Goal: Task Accomplishment & Management: Manage account settings

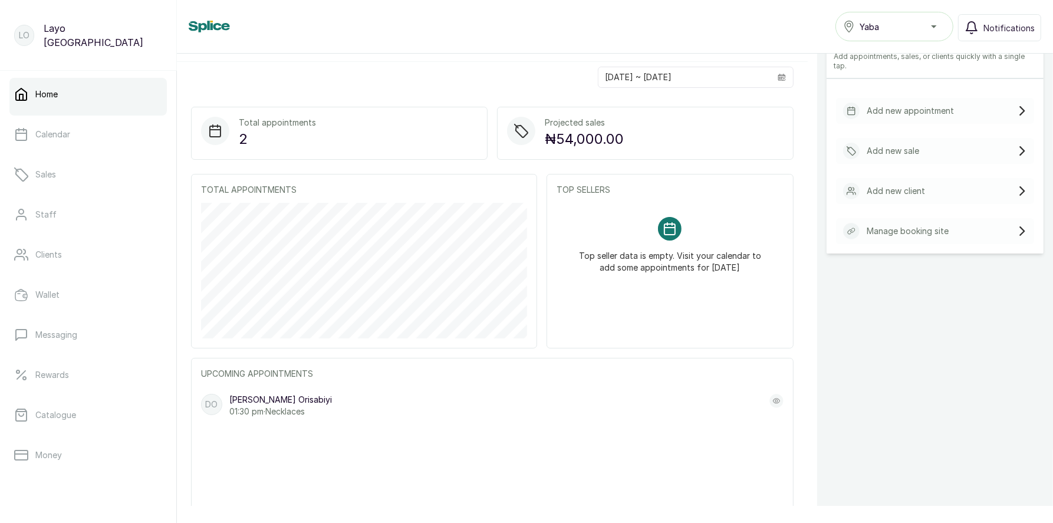
scroll to position [71, 0]
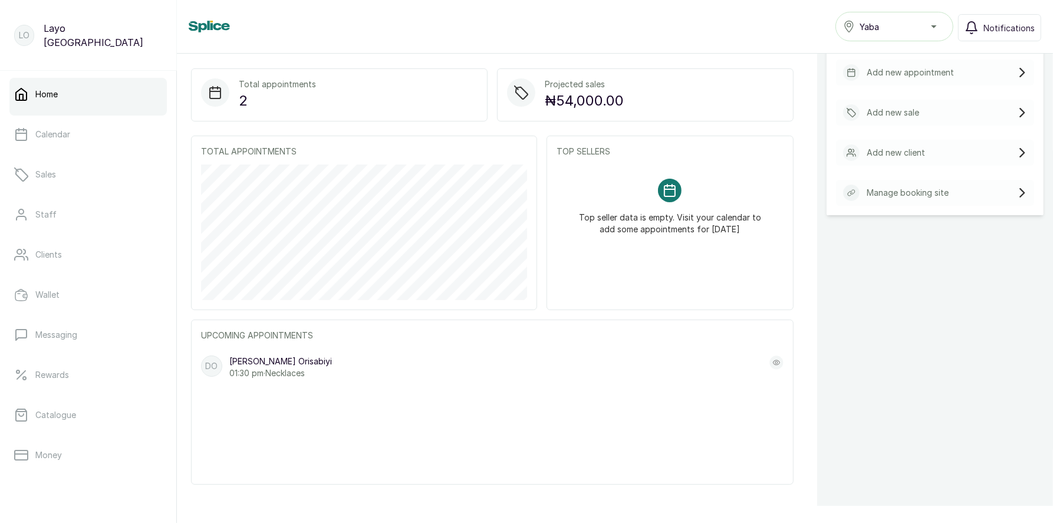
click at [314, 363] on div "DO Debby Orisabiyi 01:30 pm · Necklaces" at bounding box center [492, 367] width 582 height 24
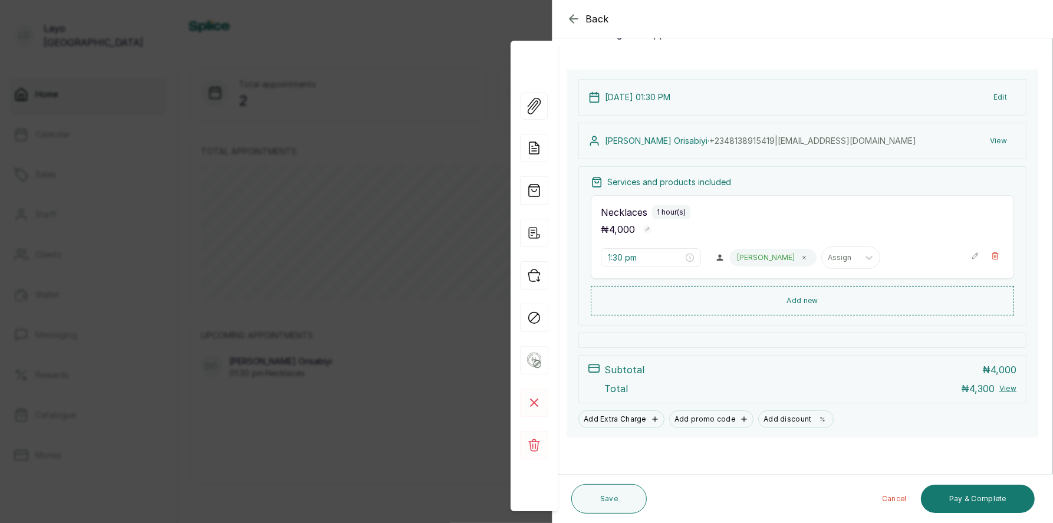
scroll to position [0, 0]
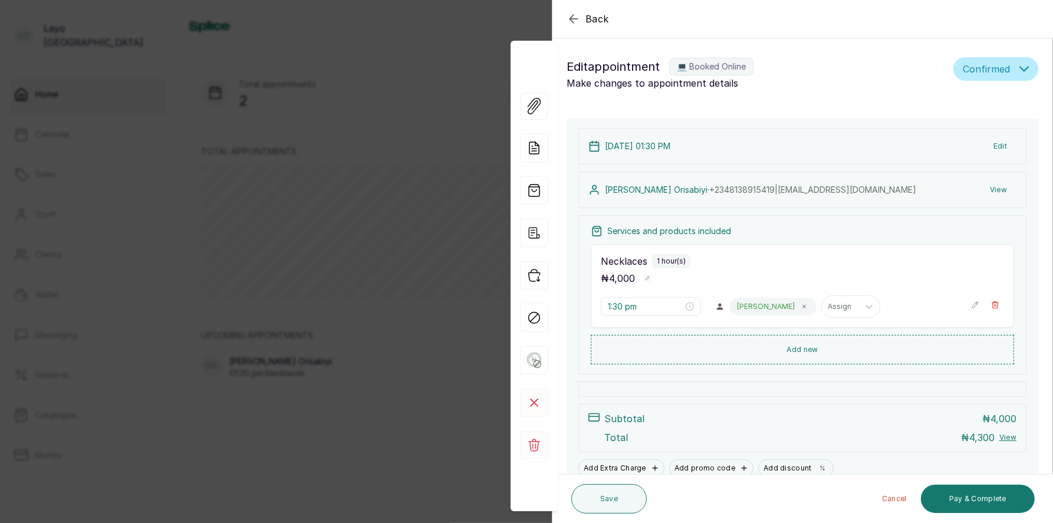
click at [577, 22] on icon "button" at bounding box center [574, 19] width 14 height 14
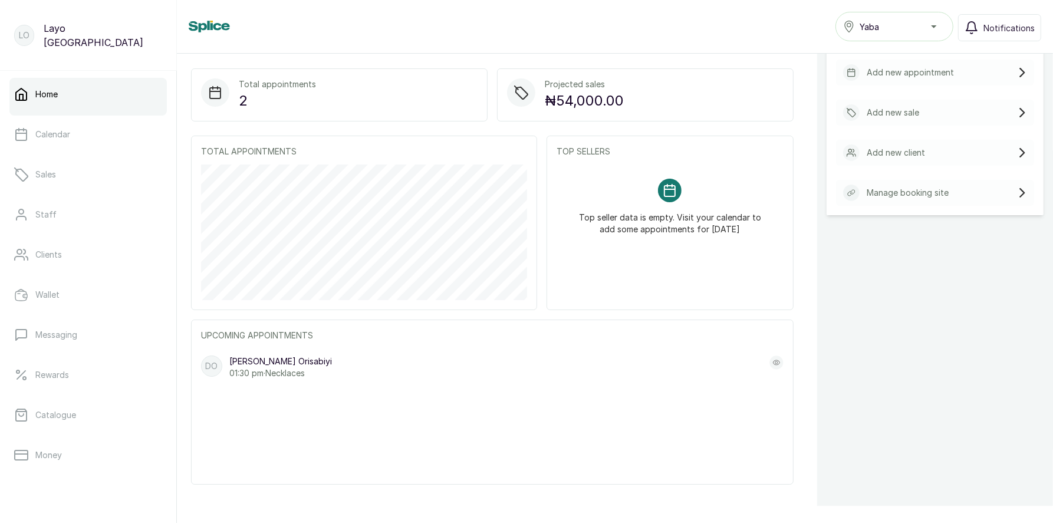
click at [903, 18] on button "Yaba" at bounding box center [894, 26] width 118 height 29
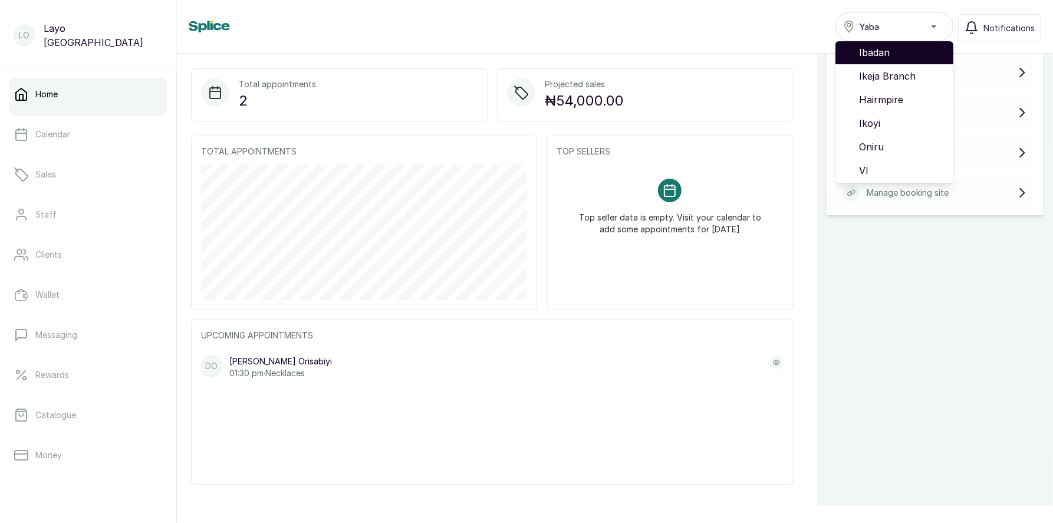
scroll to position [75, 0]
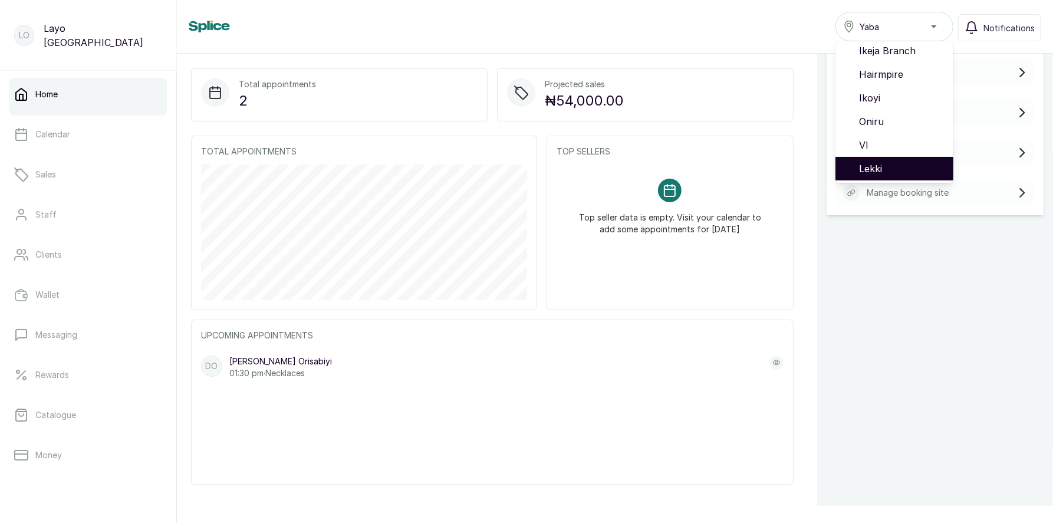
click at [881, 167] on span "Lekki" at bounding box center [901, 169] width 85 height 14
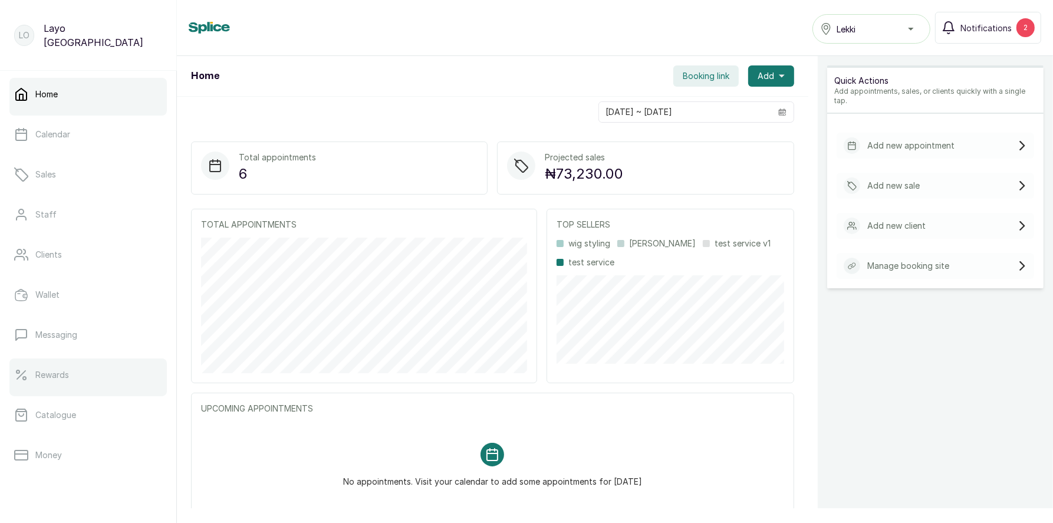
scroll to position [149, 0]
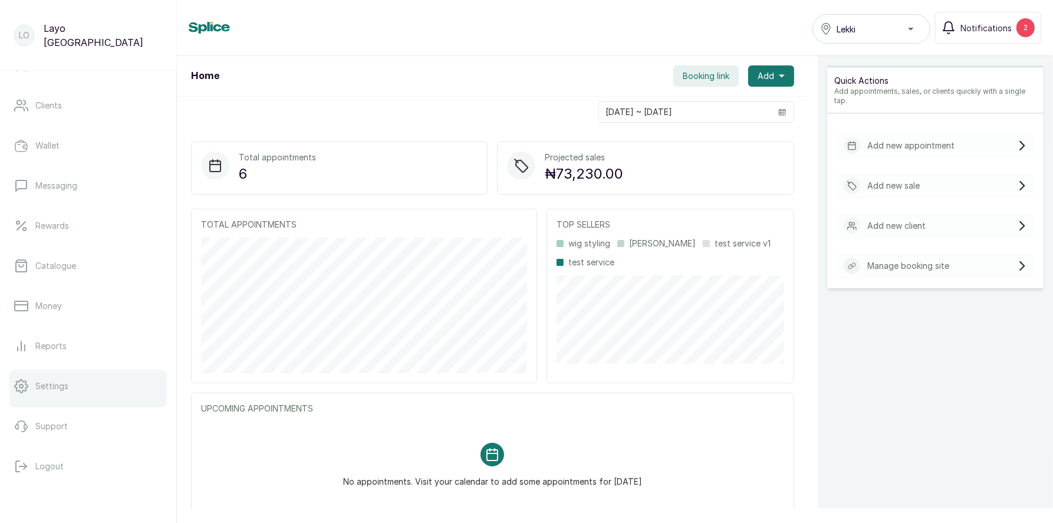
click at [60, 388] on p "Settings" at bounding box center [51, 386] width 33 height 12
